Goal: Transaction & Acquisition: Purchase product/service

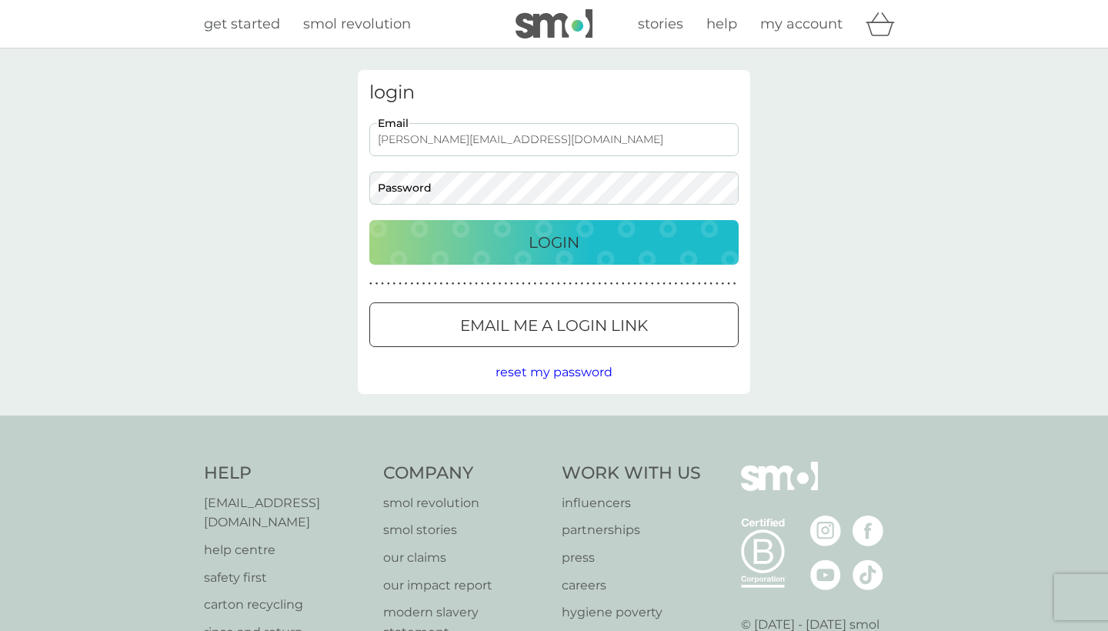
type input "[PERSON_NAME][EMAIL_ADDRESS][DOMAIN_NAME]"
click at [570, 240] on p "Login" at bounding box center [554, 242] width 51 height 25
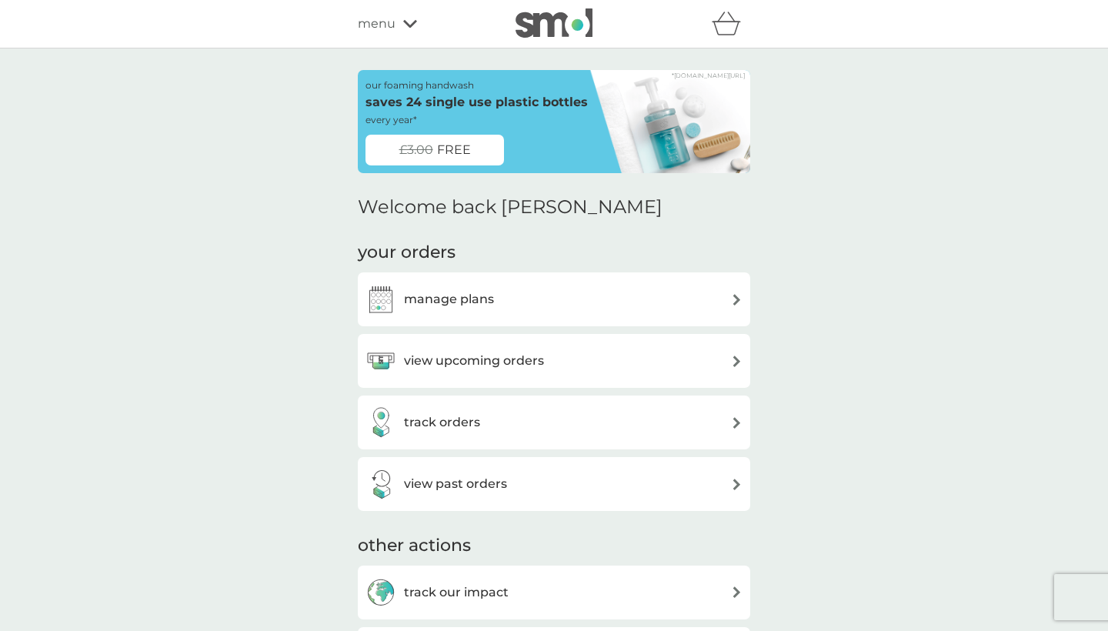
click at [736, 294] on img at bounding box center [737, 300] width 12 height 12
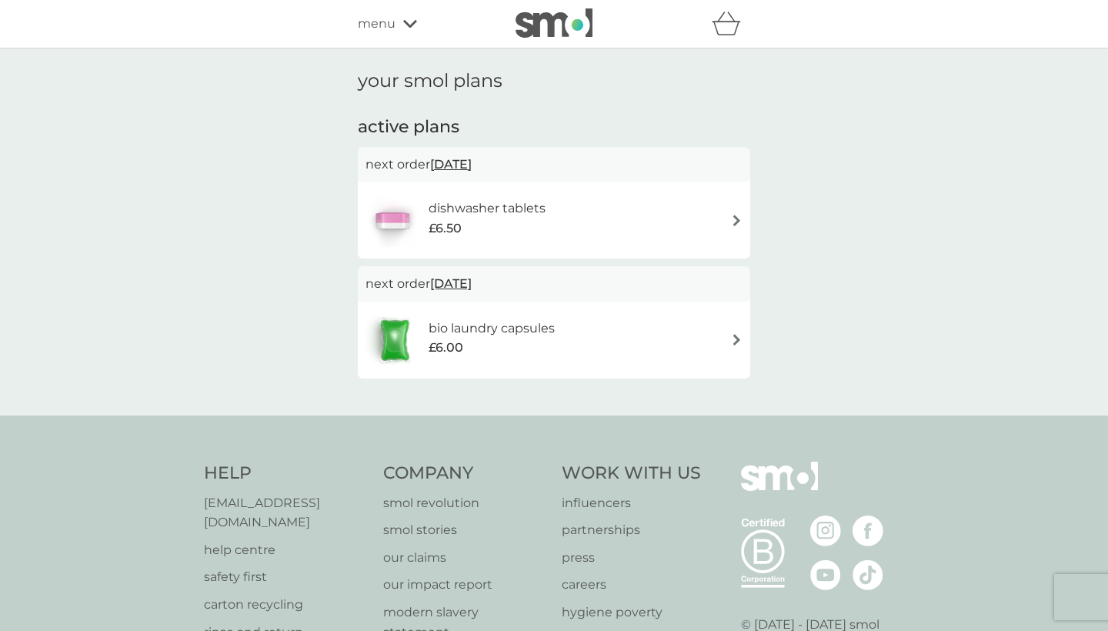
click at [741, 215] on img at bounding box center [737, 221] width 12 height 12
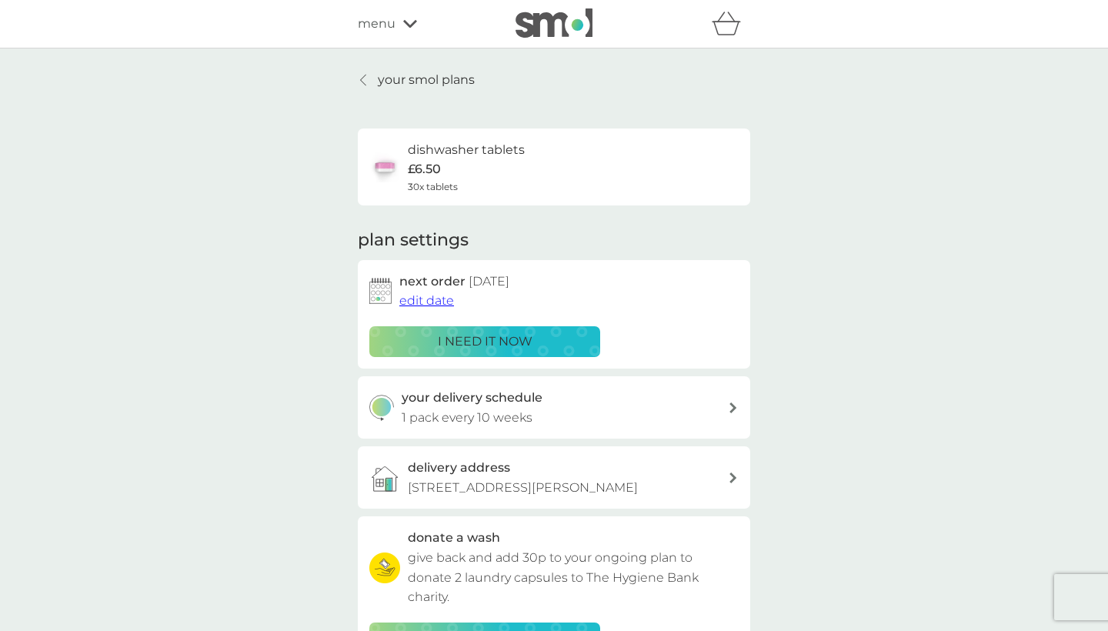
click at [433, 296] on span "edit date" at bounding box center [426, 300] width 55 height 15
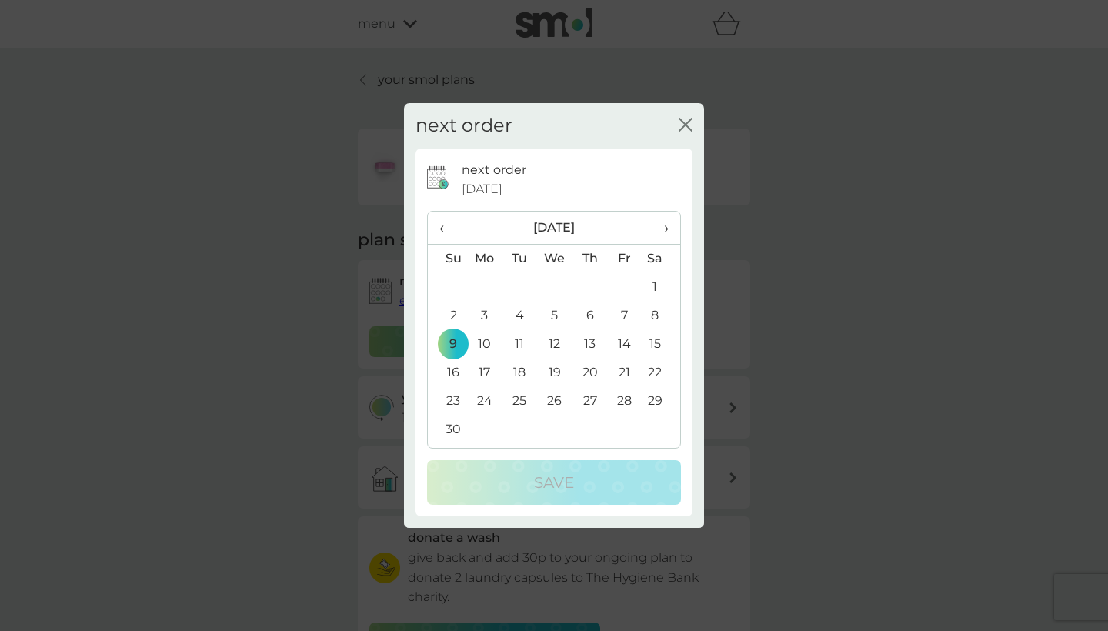
click at [667, 227] on span "›" at bounding box center [660, 228] width 15 height 32
click at [683, 128] on icon "close" at bounding box center [682, 124] width 6 height 12
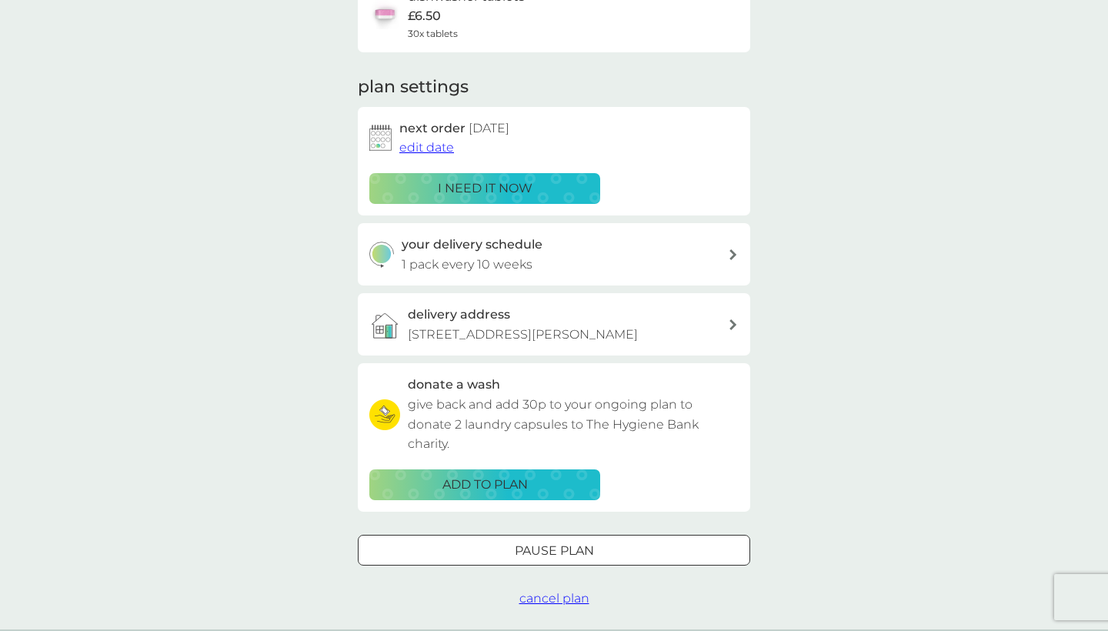
scroll to position [149, 0]
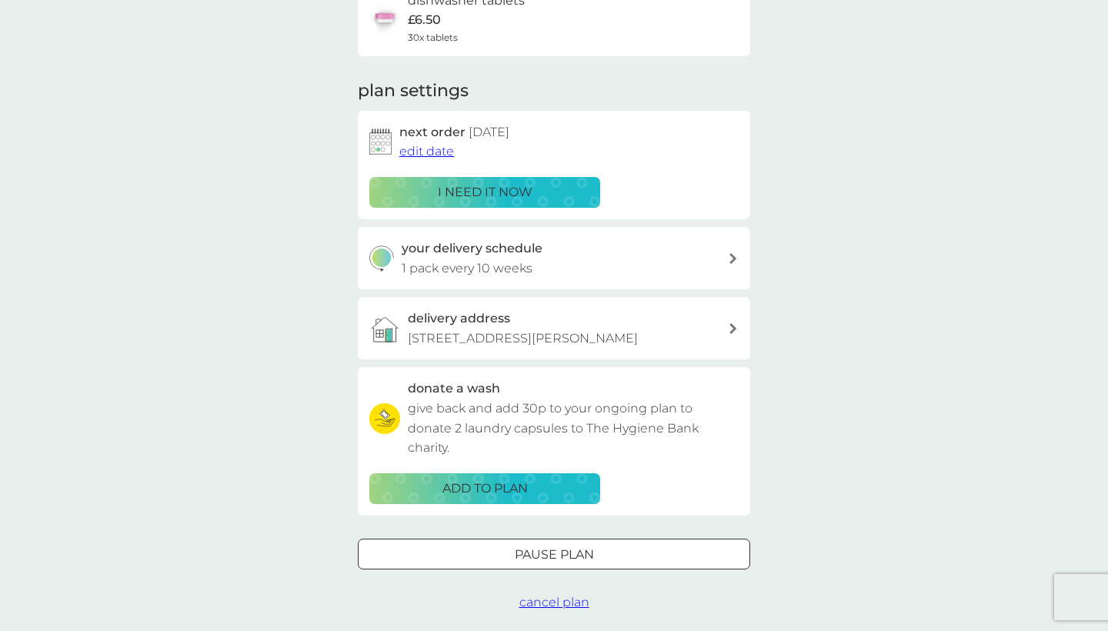
click at [581, 546] on div at bounding box center [553, 554] width 55 height 16
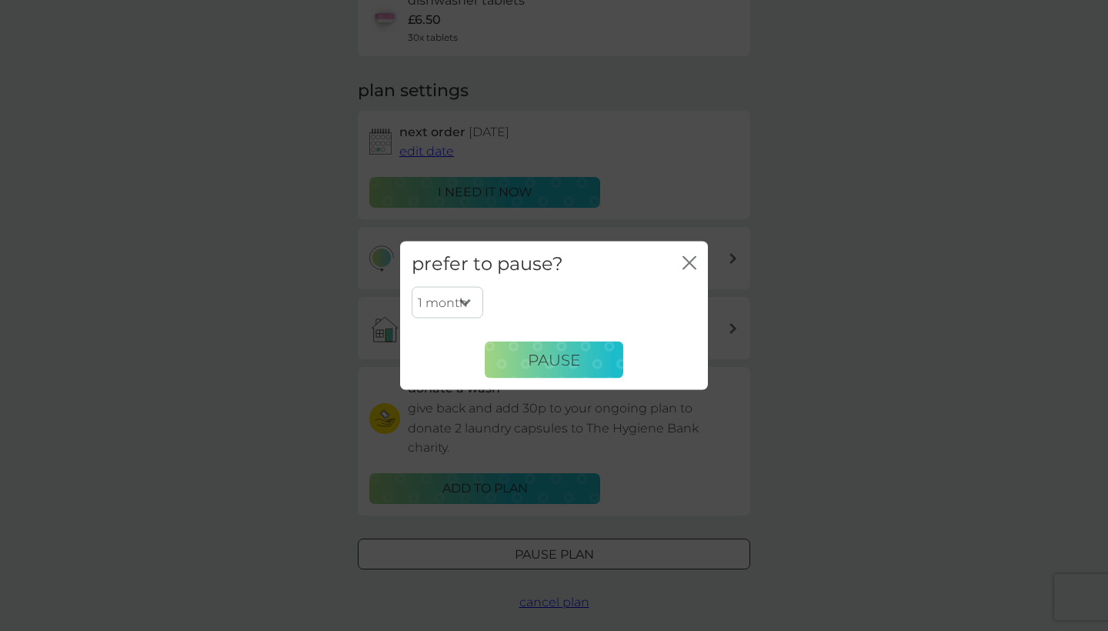
select select "6"
click at [549, 363] on span "Pause" at bounding box center [554, 359] width 52 height 18
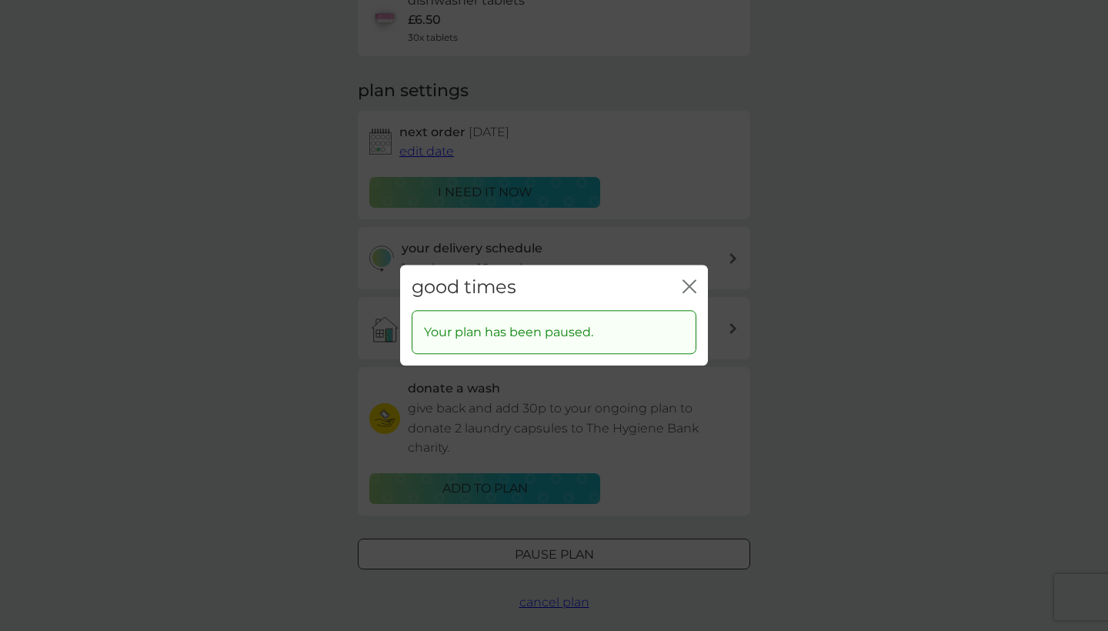
click at [692, 289] on icon "close" at bounding box center [692, 286] width 6 height 12
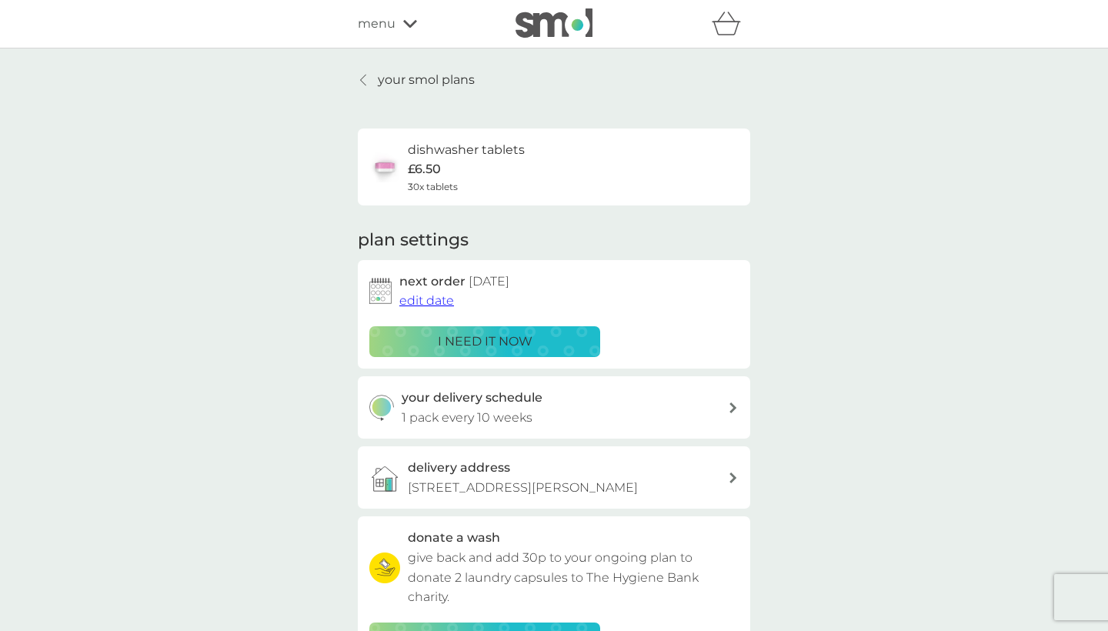
scroll to position [0, 0]
click at [375, 23] on span "menu" at bounding box center [377, 24] width 38 height 20
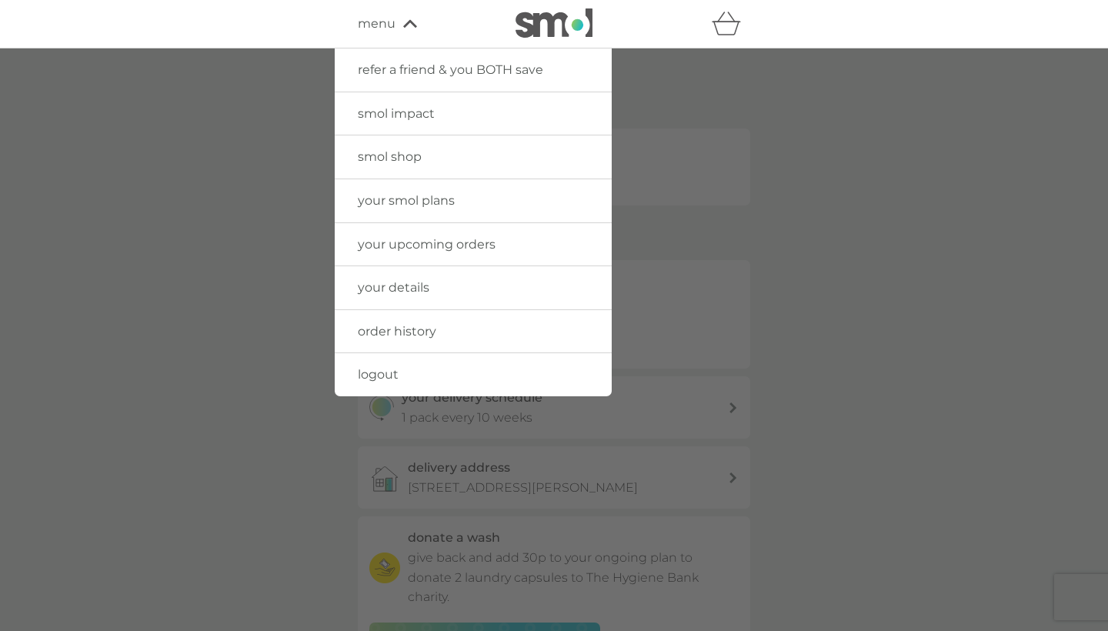
click at [237, 318] on div at bounding box center [554, 363] width 1108 height 631
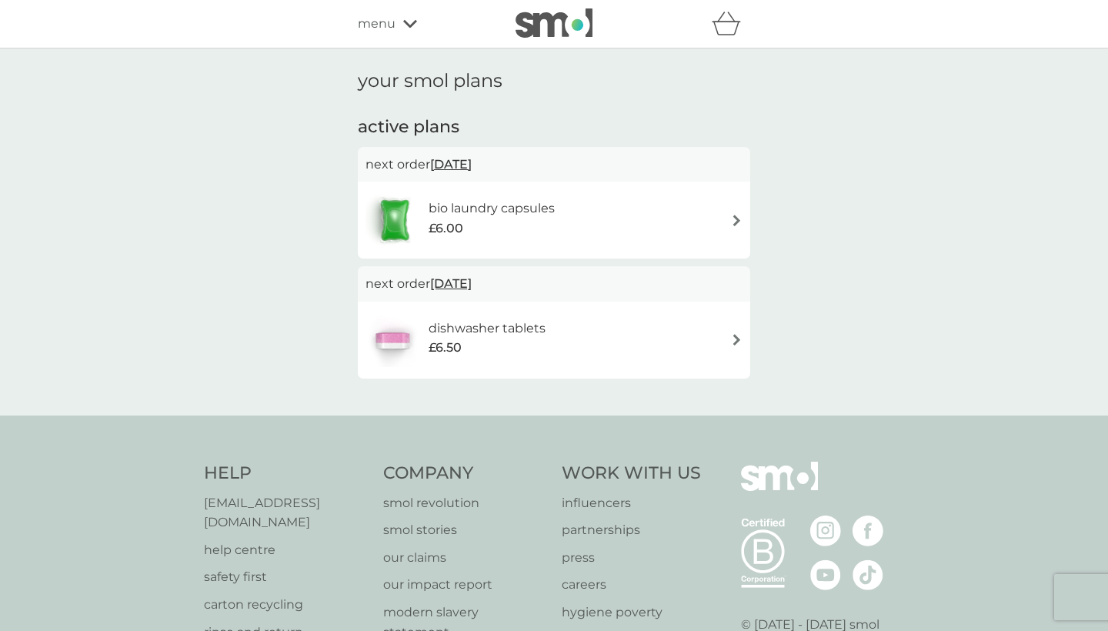
click at [739, 215] on img at bounding box center [737, 221] width 12 height 12
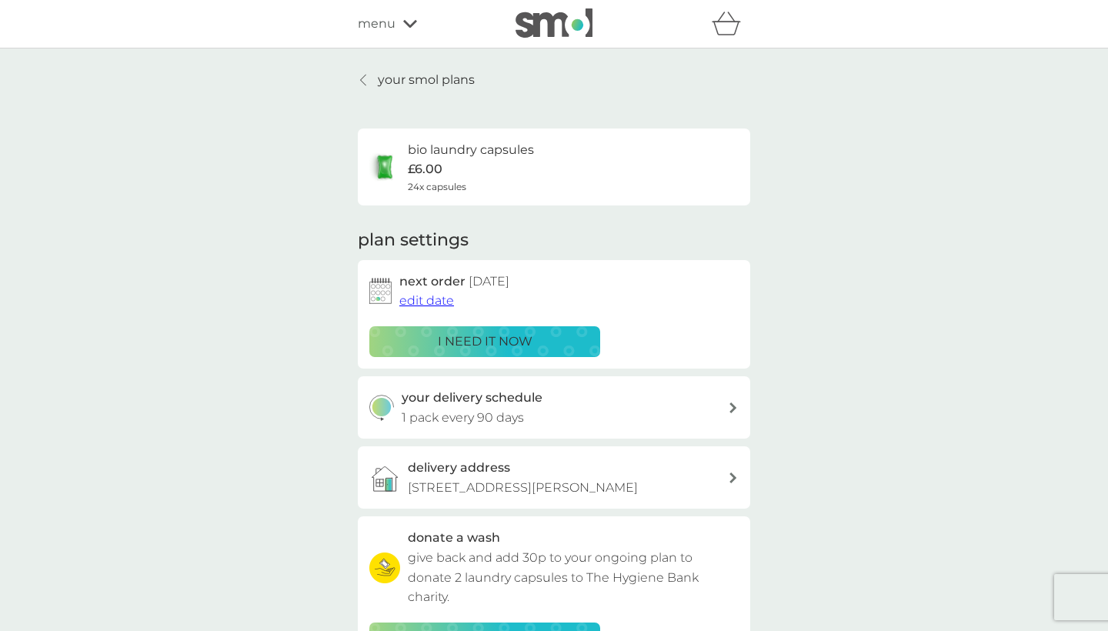
click at [435, 296] on span "edit date" at bounding box center [426, 300] width 55 height 15
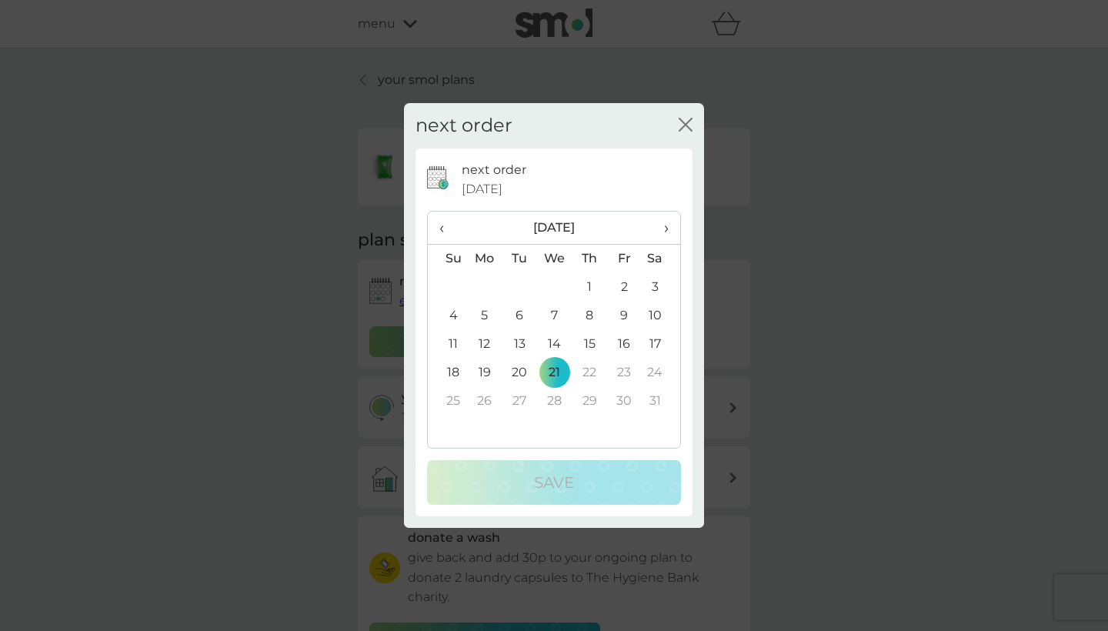
click at [682, 122] on icon "close" at bounding box center [682, 124] width 6 height 12
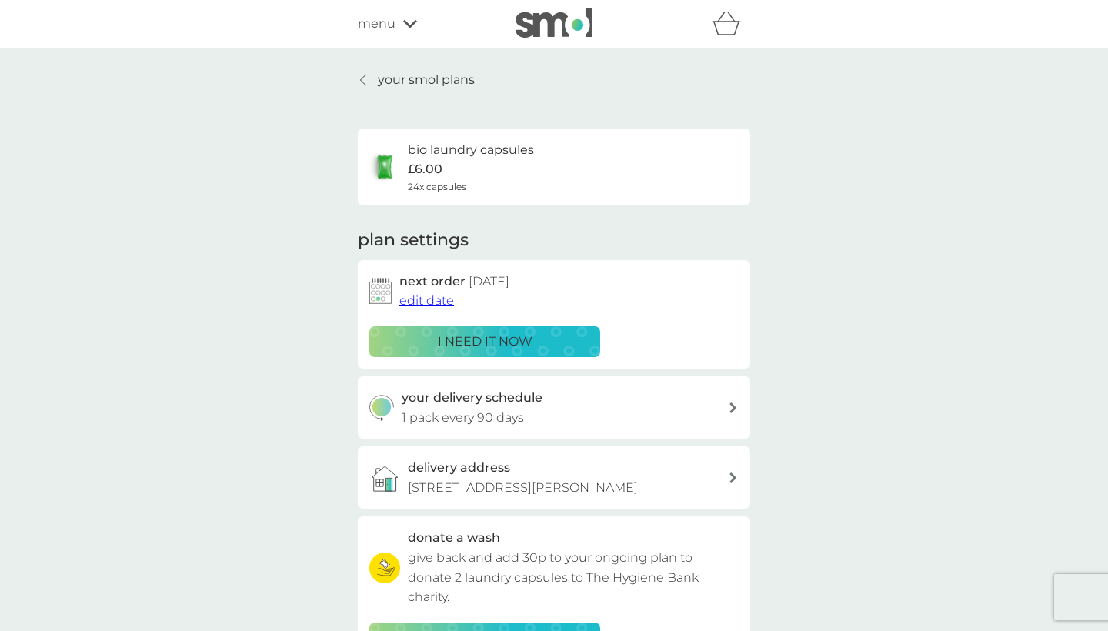
click at [492, 335] on p "i need it now" at bounding box center [485, 342] width 95 height 20
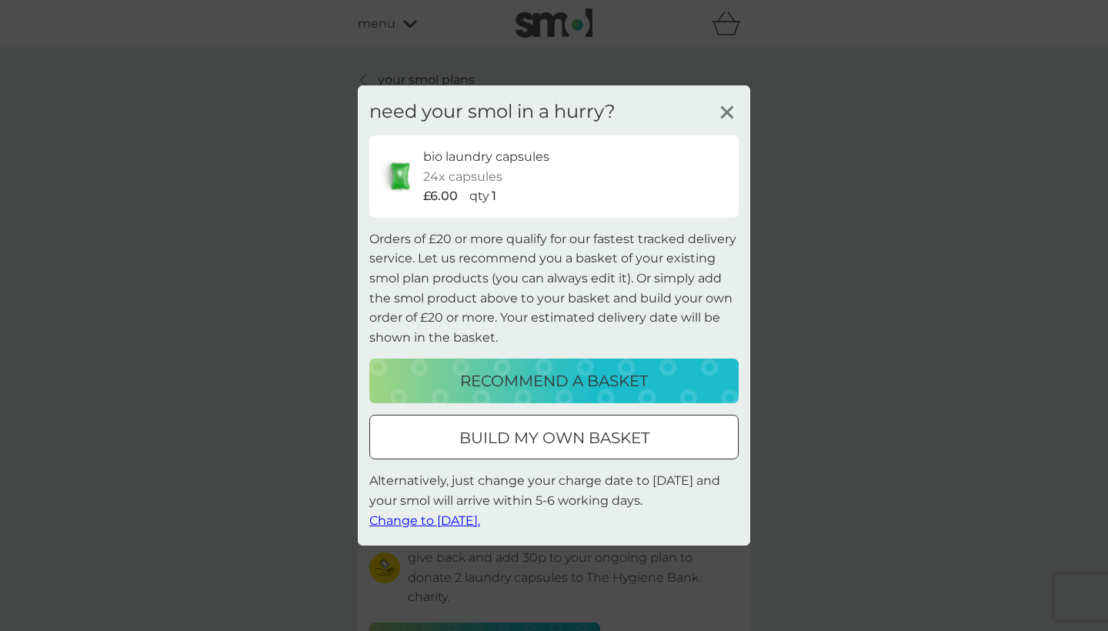
click at [589, 377] on p "recommend a basket" at bounding box center [554, 381] width 188 height 25
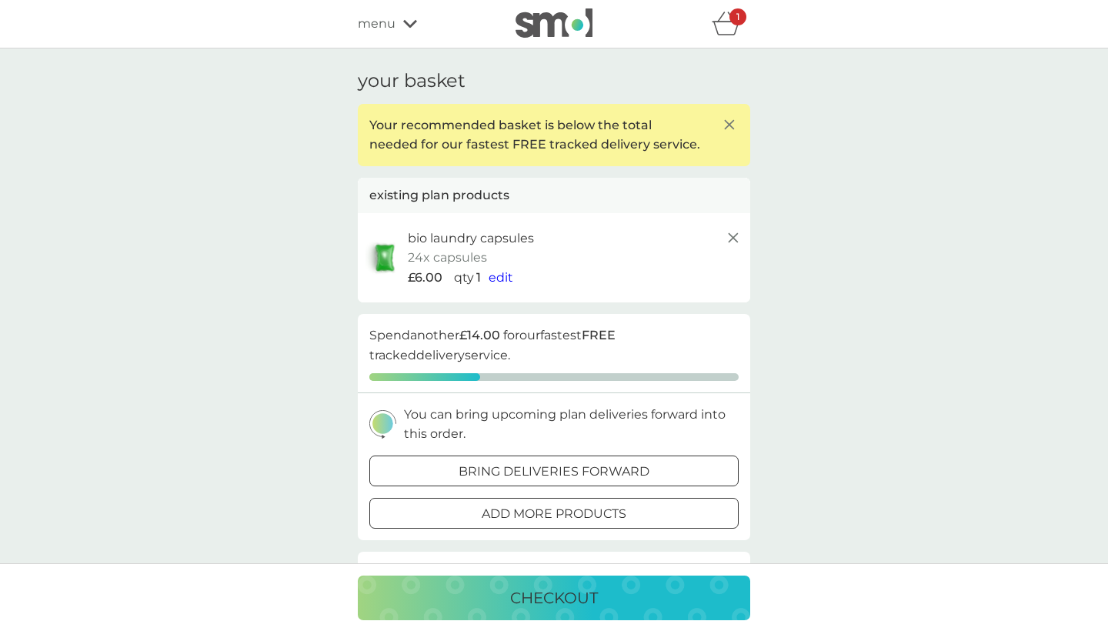
click at [564, 602] on p "checkout" at bounding box center [554, 598] width 88 height 25
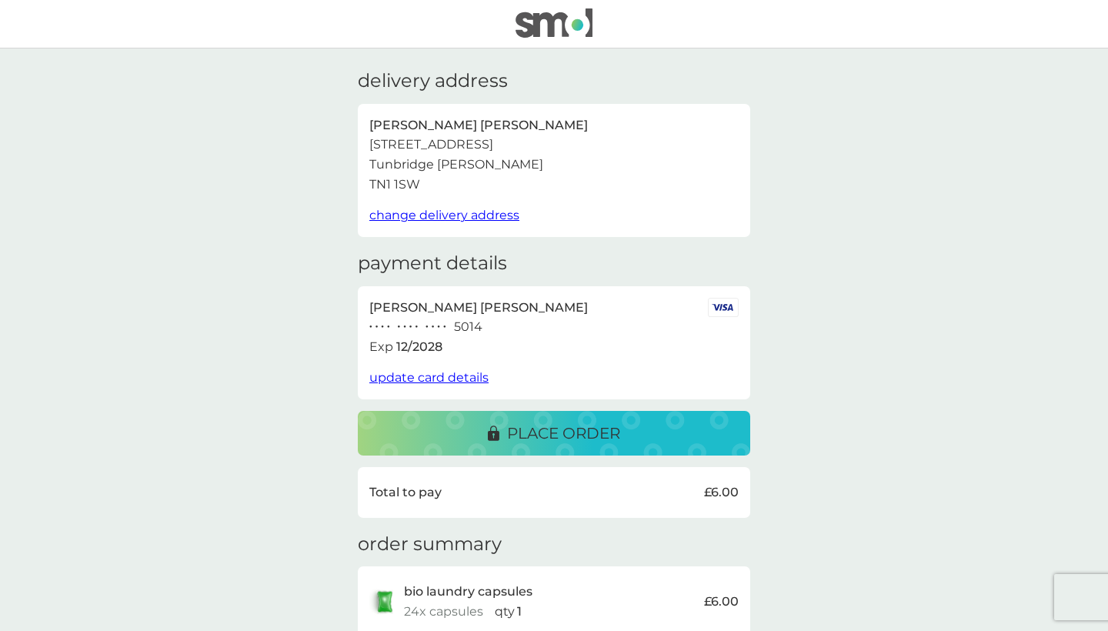
click at [554, 425] on p "place order" at bounding box center [563, 433] width 113 height 25
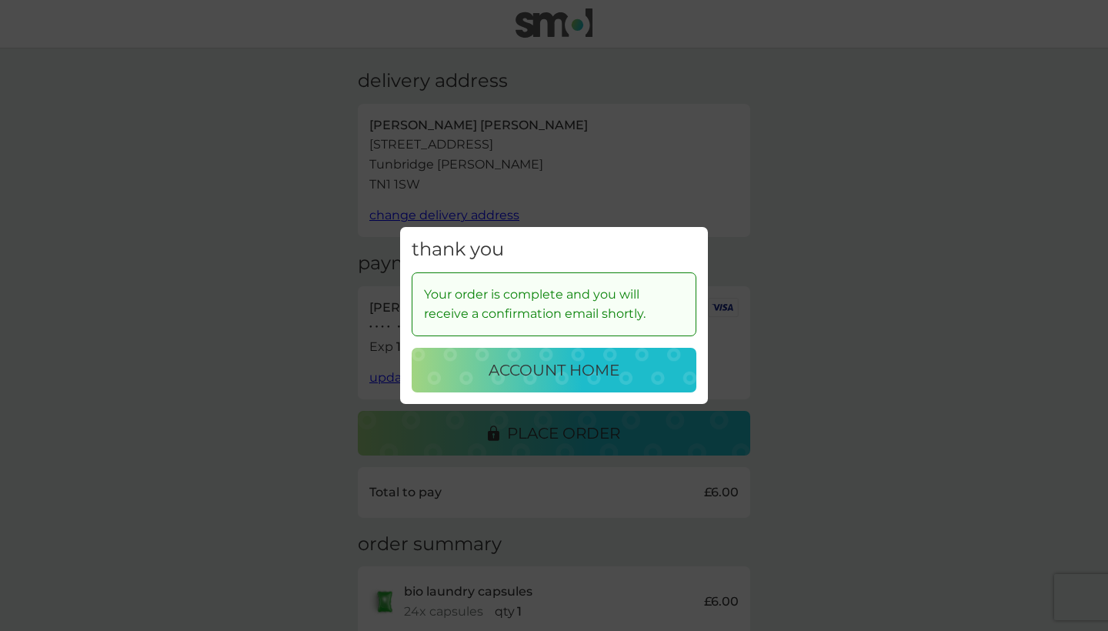
click at [538, 371] on p "account home" at bounding box center [554, 370] width 131 height 25
